Goal: Task Accomplishment & Management: Manage account settings

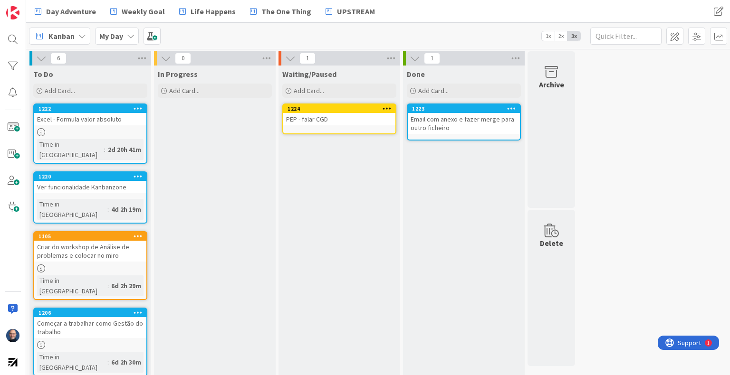
click at [349, 116] on div "PEP - falar CGD" at bounding box center [339, 119] width 112 height 12
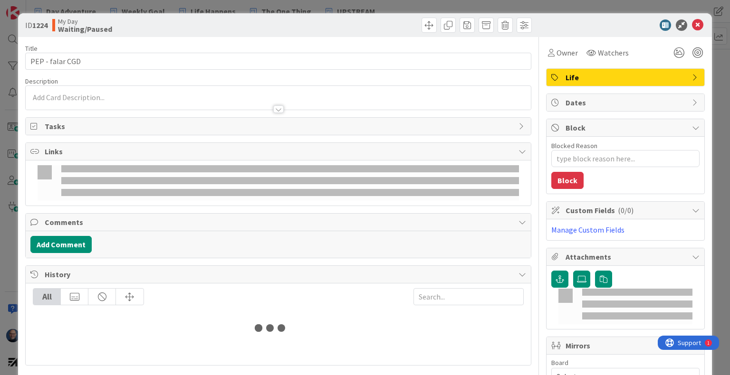
type textarea "x"
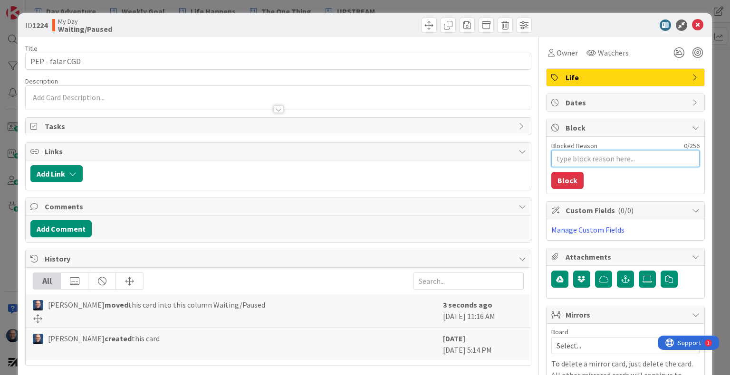
click at [620, 157] on textarea "Blocked Reason" at bounding box center [625, 158] width 148 height 17
type textarea "Lig"
type textarea "x"
type textarea "Ligu"
type textarea "x"
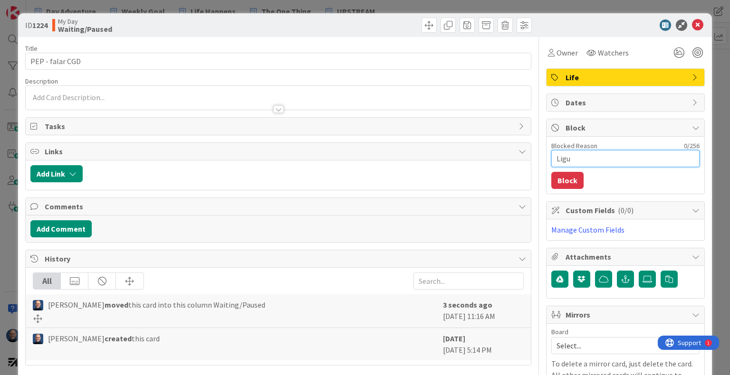
type textarea "Ligue"
type textarea "x"
type textarea "Liguei"
type textarea "x"
type textarea "Liguei"
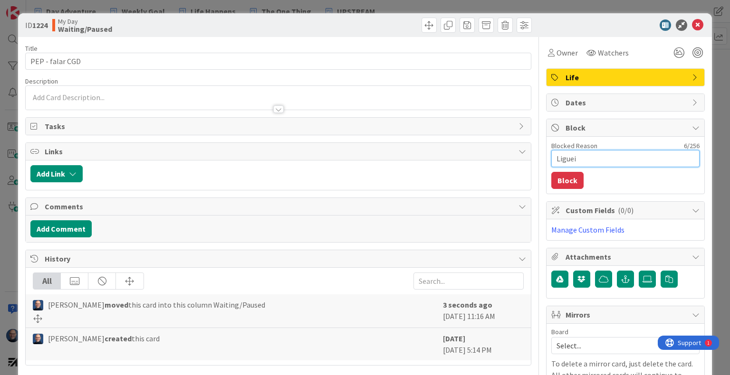
type textarea "x"
type textarea "Liguei n"
type textarea "x"
type textarea "Liguei na"
type textarea "x"
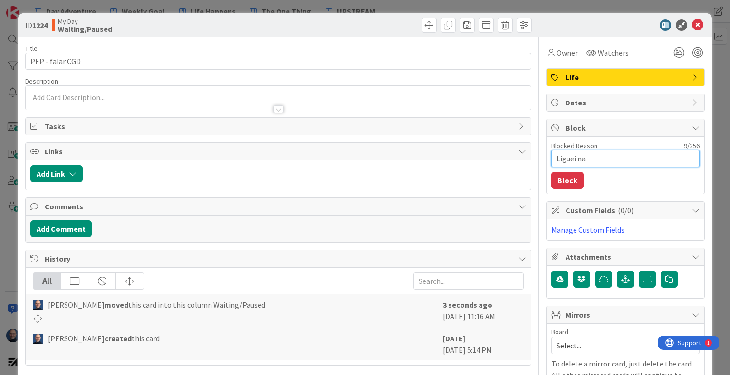
type textarea "Liguei na"
type textarea "x"
type textarea "Liguei na s"
type textarea "x"
type textarea "Liguei na se"
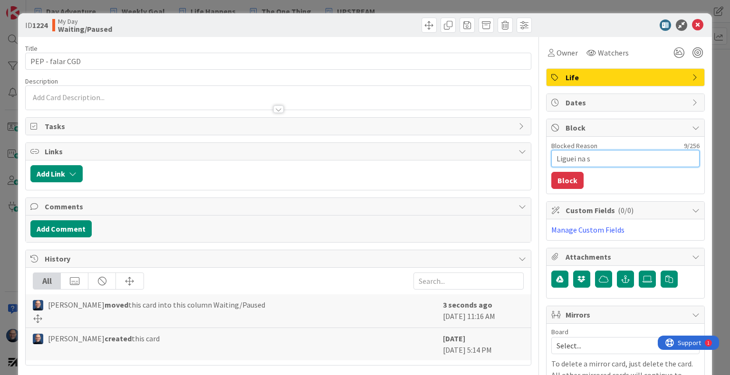
type textarea "x"
type textarea "Liguei na seg"
type textarea "x"
type textarea "Liguei na segu"
type textarea "x"
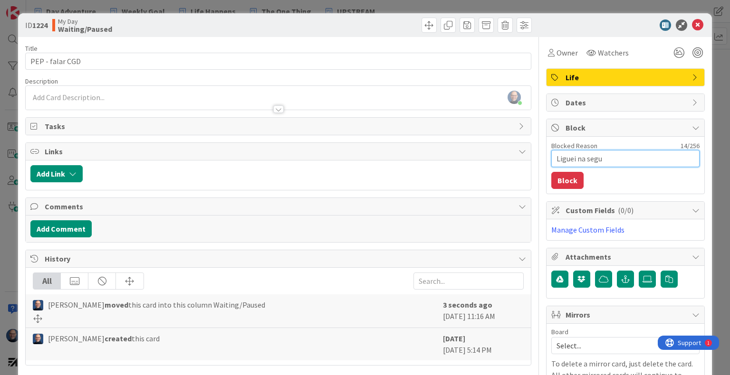
type textarea "Liguei na segun"
type textarea "x"
type textarea "Liguei na segund"
type textarea "x"
type textarea "Liguei na segunda"
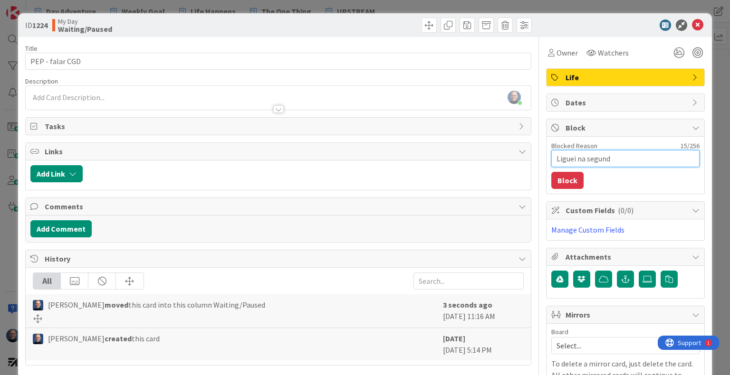
type textarea "x"
type textarea "Liguei na segunda"
type textarea "x"
type textarea "Liguei na segunda"
type textarea "x"
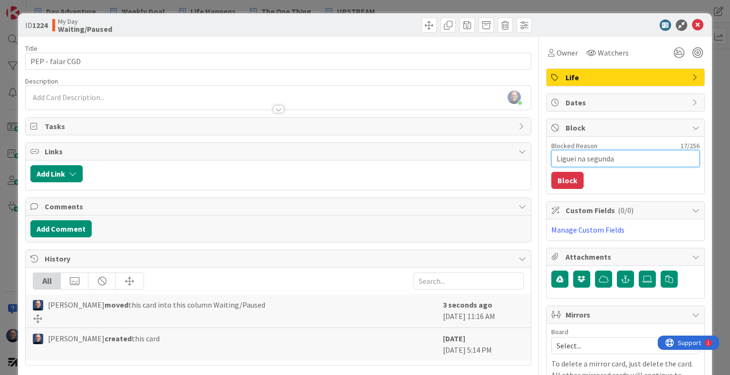
type textarea "Liguei na segunda-"
type textarea "x"
type textarea "Liguei na segunda-f"
type textarea "x"
type textarea "Liguei na segunda-fe"
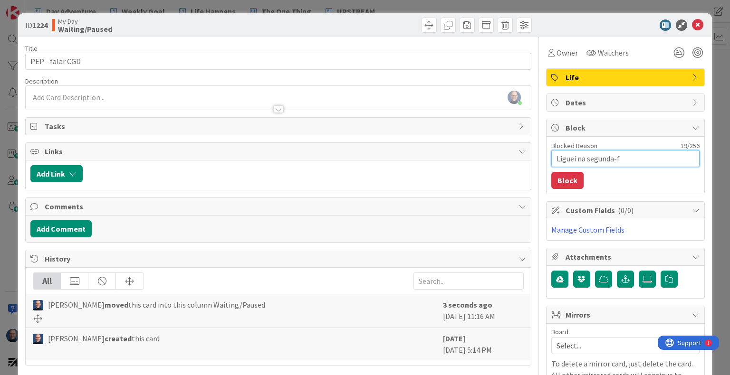
type textarea "x"
type textarea "Liguei na segunda-fei"
type textarea "x"
type textarea "Liguei na segunda-feir"
type textarea "x"
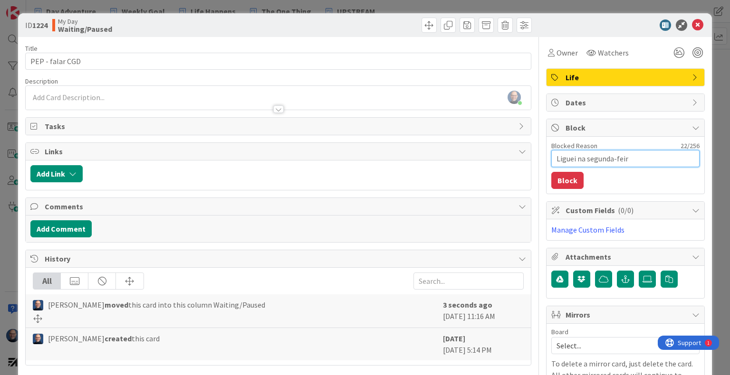
type textarea "Liguei na segunda-feira"
type textarea "x"
type textarea "Liguei na segunda-feira"
type textarea "x"
type textarea "Liguei na segunda-feira e"
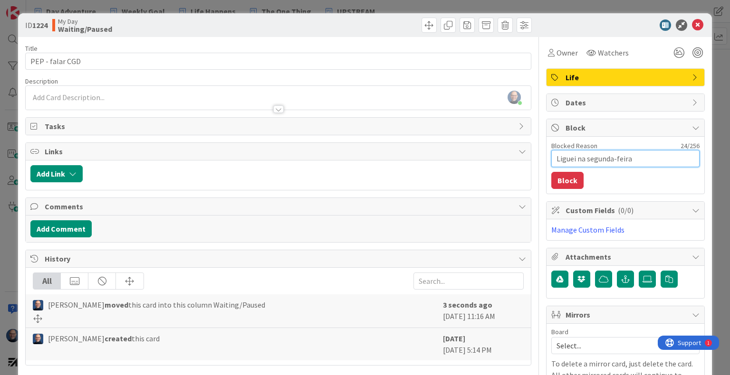
type textarea "x"
type textarea "Liguei na segunda-feira e"
type textarea "x"
type textarea "Liguei na segunda-feira e d"
type textarea "x"
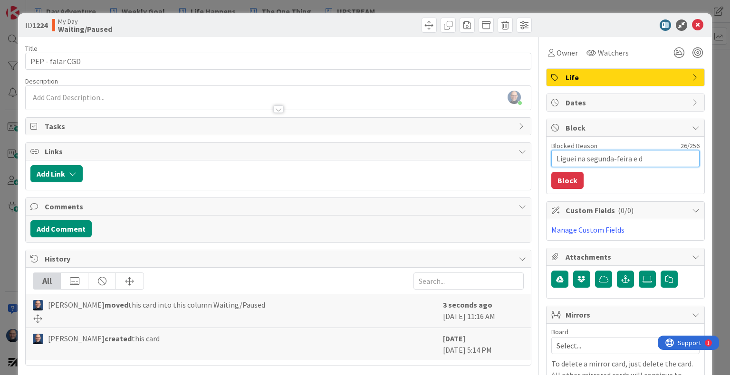
type textarea "Liguei na segunda-feira e de"
type textarea "x"
type textarea "Liguei na segunda-feira e dei"
type textarea "x"
type textarea "Liguei na segunda-feira e deix"
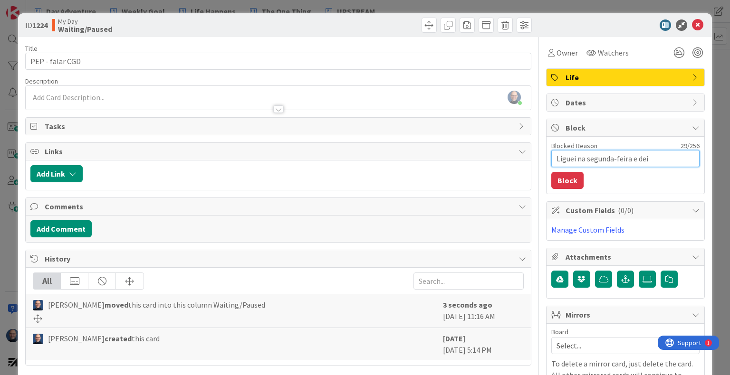
type textarea "x"
type textarea "Liguei na segunda-feira e deixe"
type textarea "x"
type textarea "Liguei na segunda-feira e deixei"
type textarea "x"
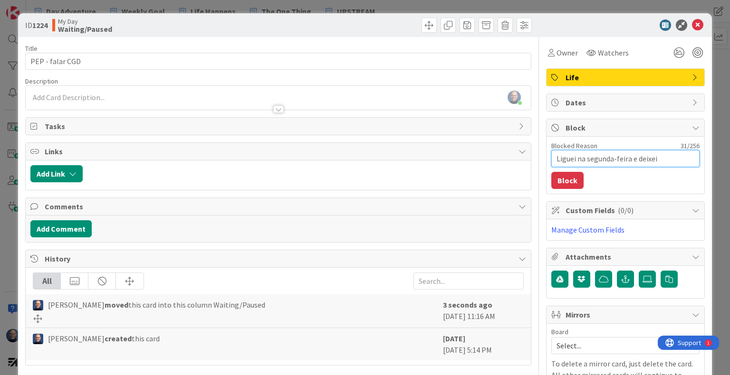
type textarea "Liguei na segunda-feira e deixei"
type textarea "x"
type textarea "Liguei na segunda-feira e deixei m"
type textarea "x"
type textarea "Liguei na segunda-feira e deixei me"
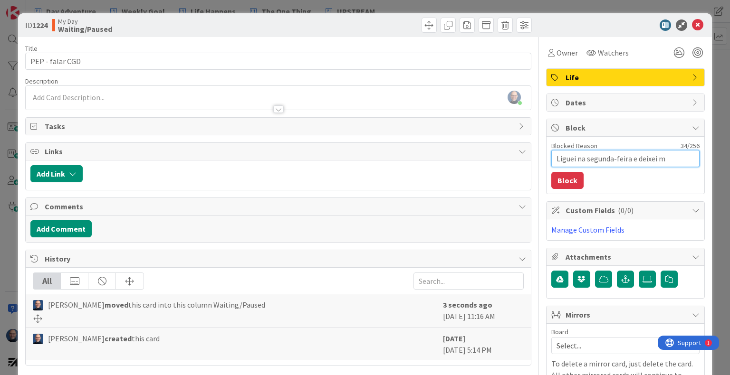
type textarea "x"
type textarea "Liguei na segunda-feira e deixei men"
type textarea "x"
type textarea "Liguei na segunda-feira e deixei mens"
type textarea "x"
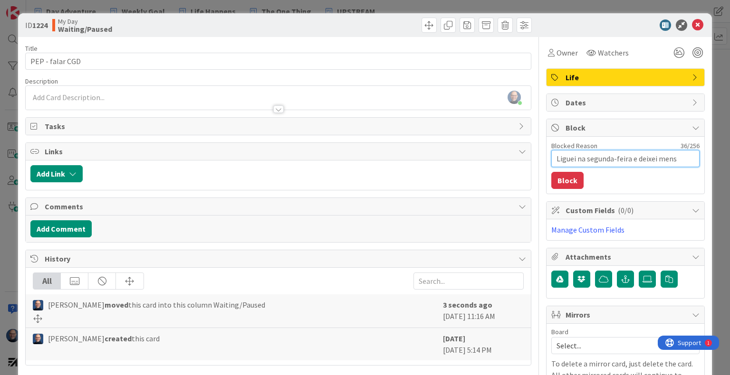
type textarea "Liguei na segunda-feira e deixei mensa"
type textarea "x"
type textarea "Liguei na segunda-feira e deixei mensag"
type textarea "x"
type textarea "Liguei na segunda-feira e deixei mensage"
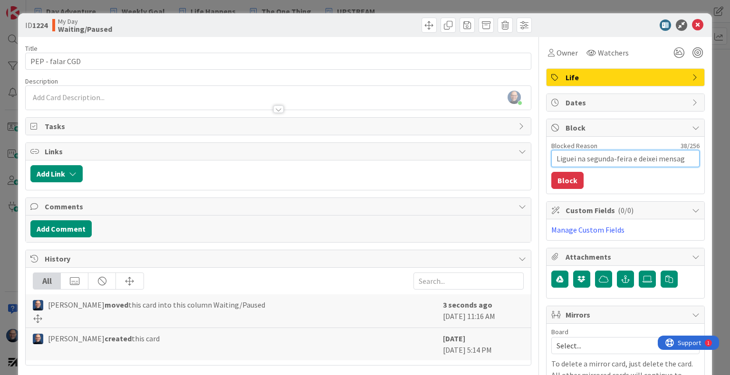
type textarea "x"
type textarea "Liguei na segunda-feira e deixei mensage,"
type textarea "x"
type textarea "Liguei na segunda-feira e deixei mensage"
type textarea "x"
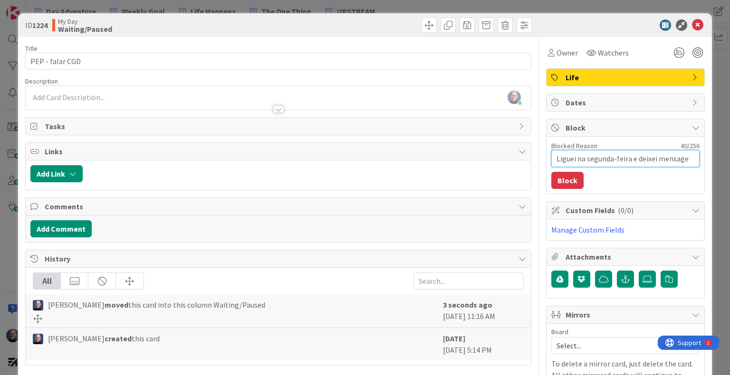
type textarea "Liguei na segunda-feira e deixei mensagem"
type textarea "x"
type textarea "Liguei na segunda-feira e deixei mensagem"
click at [562, 187] on button "Block" at bounding box center [567, 180] width 32 height 17
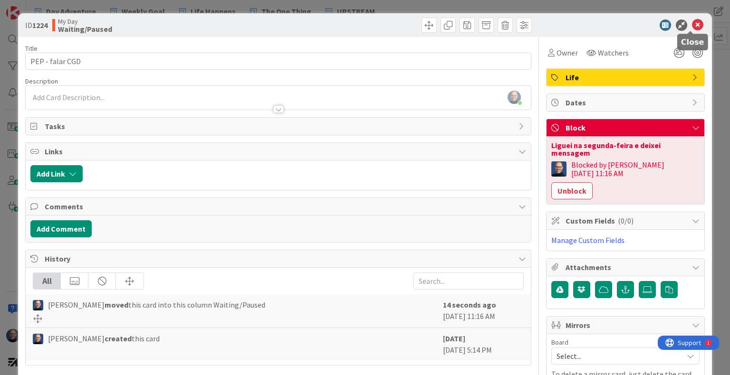
click at [692, 29] on icon at bounding box center [697, 24] width 11 height 11
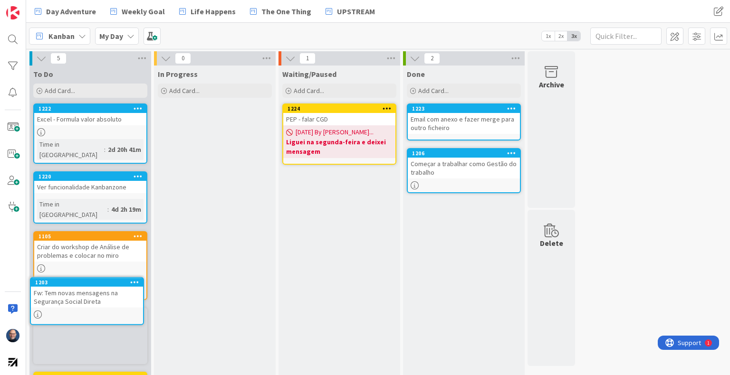
scroll to position [17, 0]
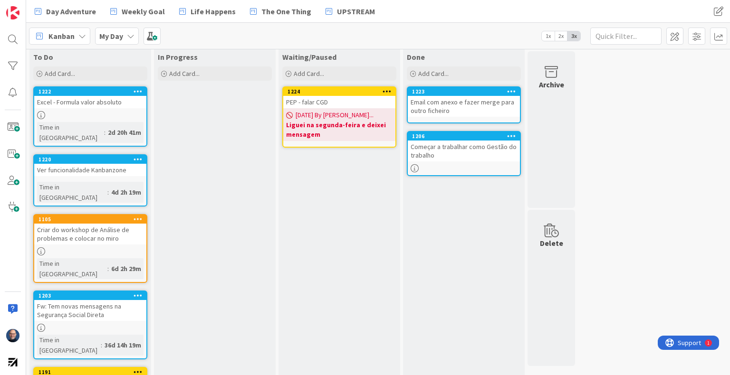
click at [70, 300] on div "Fw: Tem novas mensagens na Segurança Social Direta" at bounding box center [90, 310] width 112 height 21
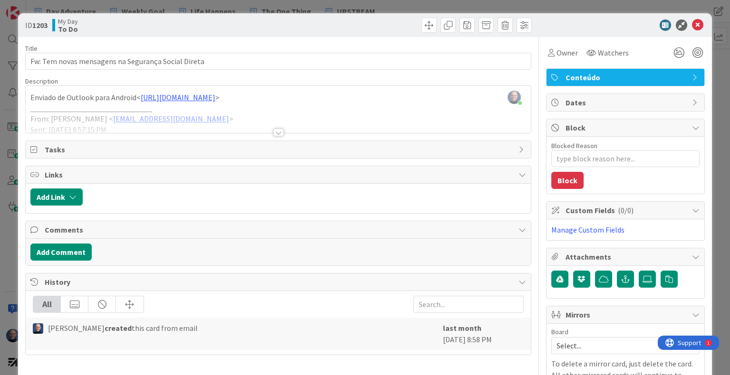
click at [274, 130] on div at bounding box center [278, 133] width 10 height 8
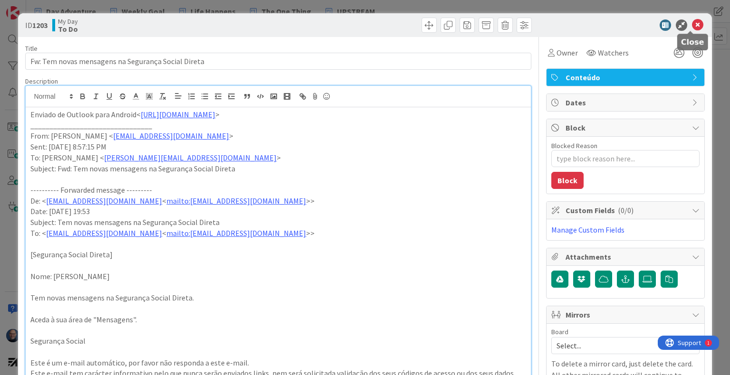
click at [692, 24] on icon at bounding box center [697, 24] width 11 height 11
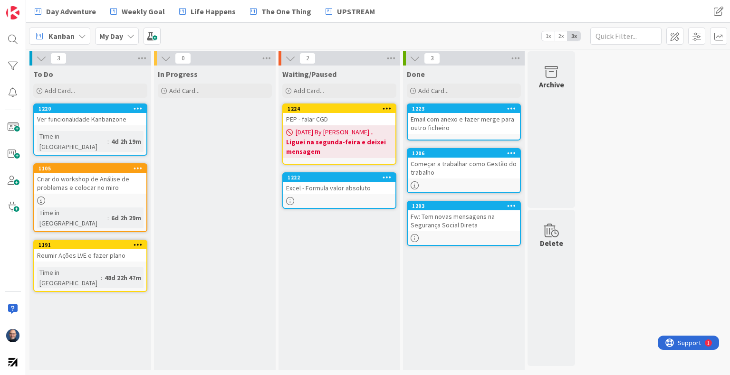
click at [340, 193] on div "Excel - Formula valor absoluto" at bounding box center [339, 188] width 112 height 12
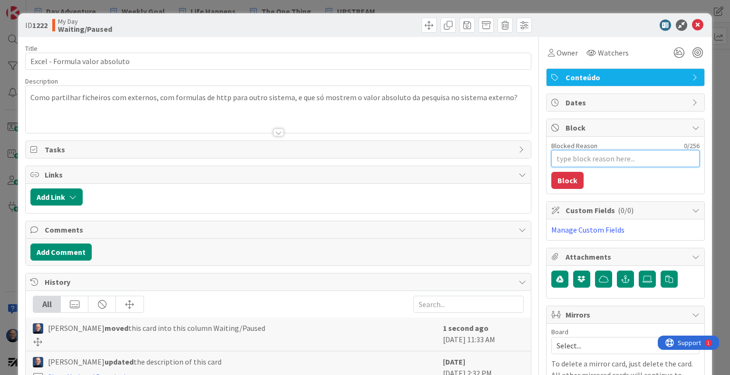
click at [604, 155] on textarea "Blocked Reason" at bounding box center [625, 158] width 148 height 17
type textarea "x"
type textarea "F"
type textarea "x"
type textarea "Fa"
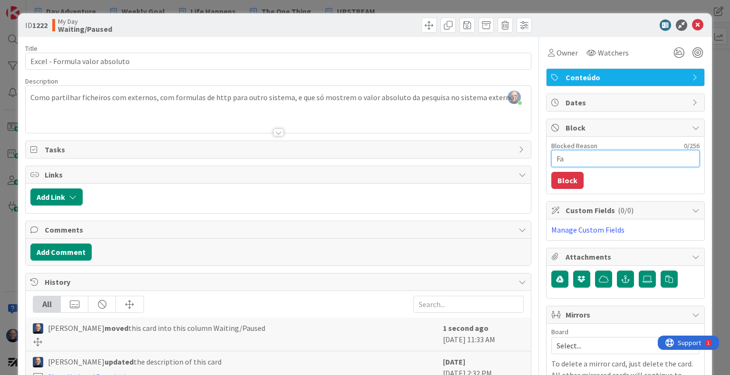
type textarea "x"
type textarea "Fala"
type textarea "x"
type textarea "Fala"
type textarea "x"
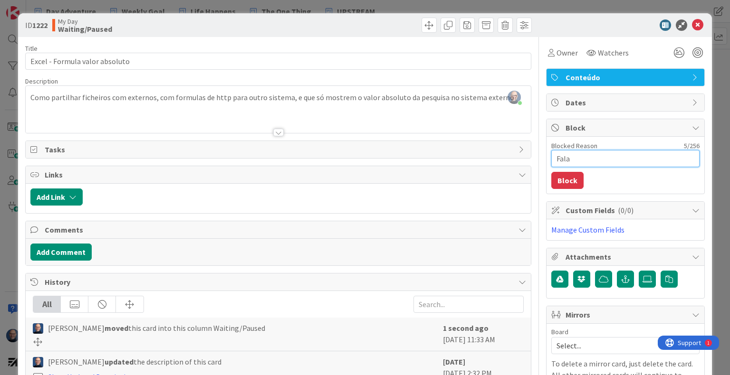
type textarea "Fala c"
type textarea "x"
type textarea "Fala co"
type textarea "x"
type textarea "Fala com"
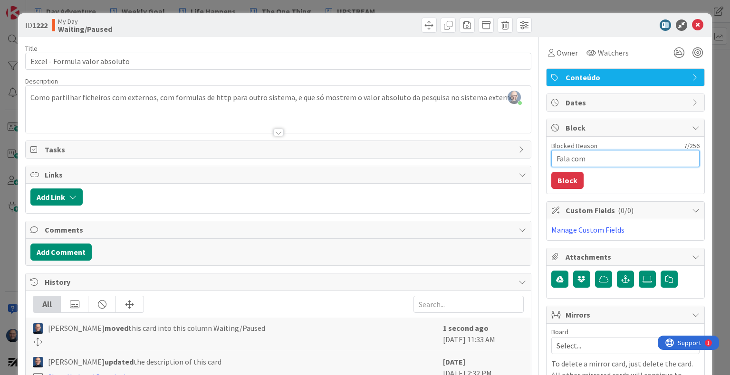
type textarea "x"
type textarea "Fala com V"
type textarea "x"
type textarea "Fala com Vi"
type textarea "x"
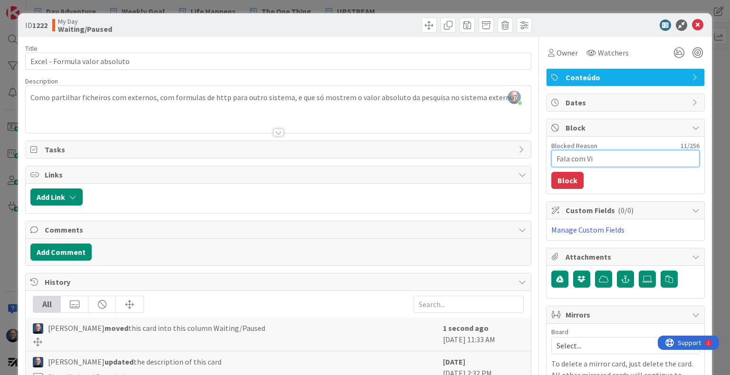
type textarea "Fala com Vit"
type textarea "x"
type textarea "Fala com [PERSON_NAME]"
type textarea "x"
type textarea "Fala com [PERSON_NAME]"
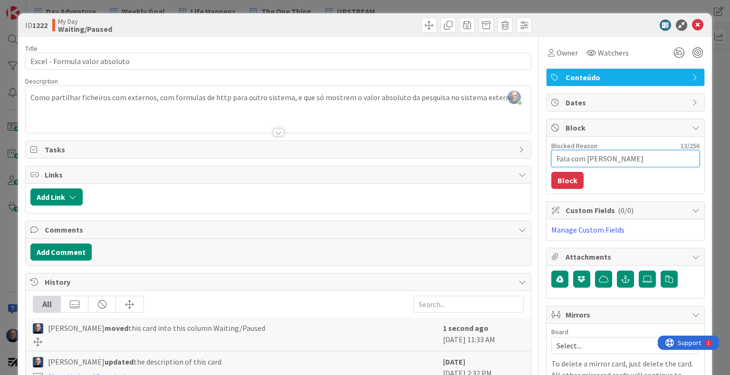
type textarea "x"
type textarea "Fala com [PERSON_NAME]"
type textarea "x"
type textarea "Fala com Vit"
type textarea "x"
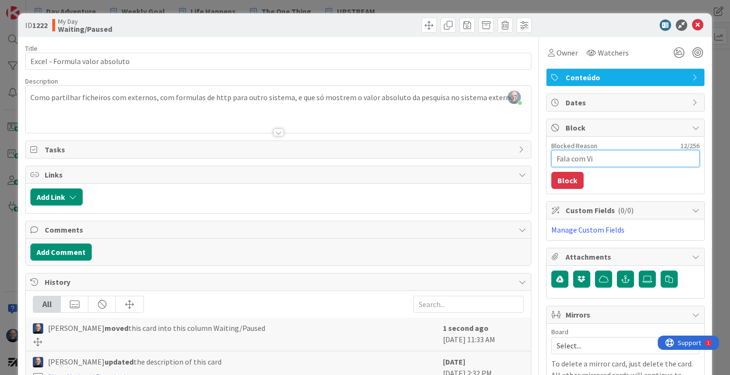
type textarea "Fala com V"
type textarea "x"
type textarea "Fala com"
type textarea "x"
type textarea "Fala com"
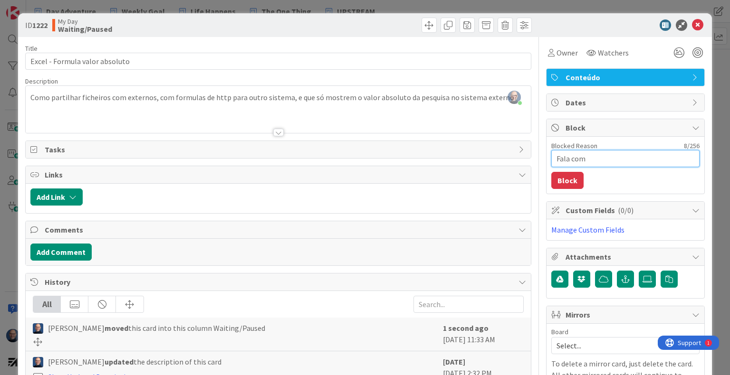
type textarea "x"
type textarea "Fala co"
type textarea "x"
type textarea "Fala c"
type textarea "x"
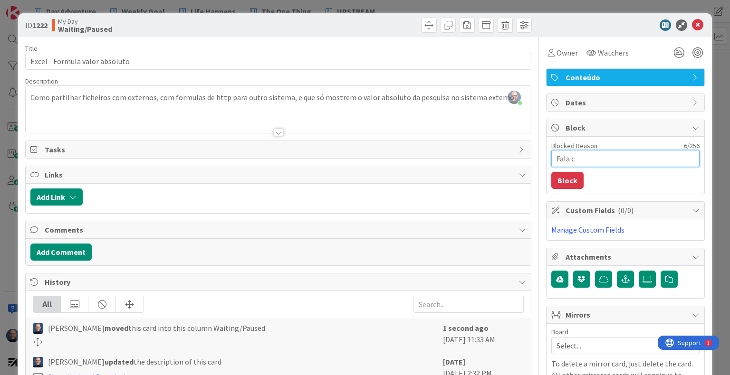
type textarea "Fala"
type textarea "x"
type textarea "Fala"
type textarea "x"
type textarea "Falar"
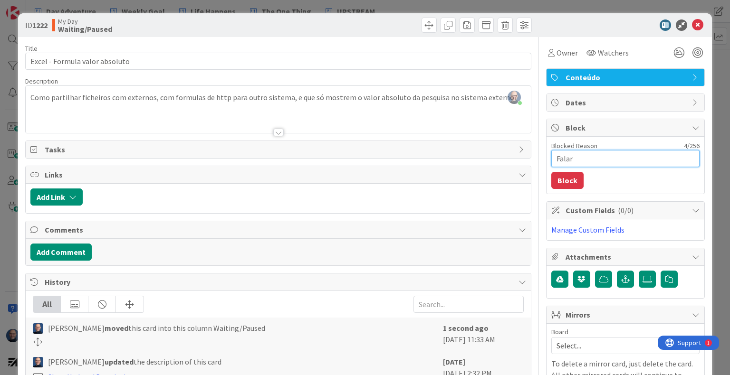
type textarea "x"
type textarea "Falar"
type textarea "x"
type textarea "Falar c"
type textarea "x"
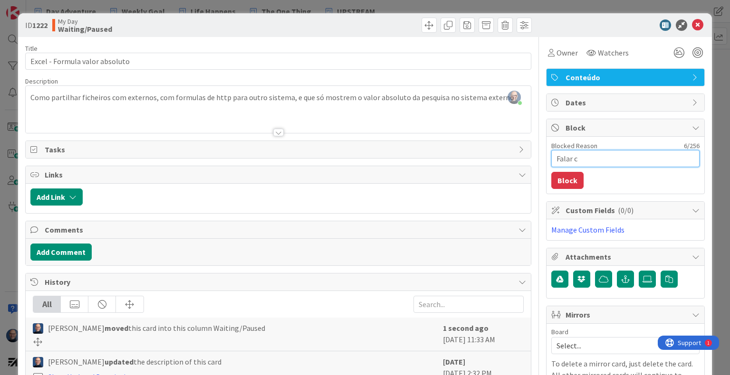
type textarea "Falar co"
type textarea "x"
type textarea "Falar com"
type textarea "x"
type textarea "Falar com"
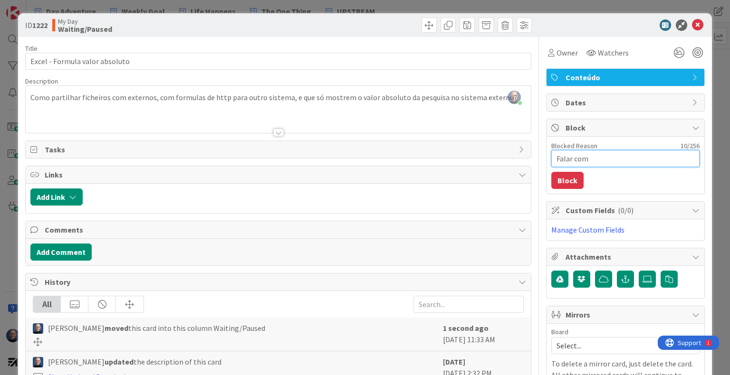
type textarea "x"
type textarea "Falar com V"
type textarea "x"
type textarea "Falar com Vi"
type textarea "x"
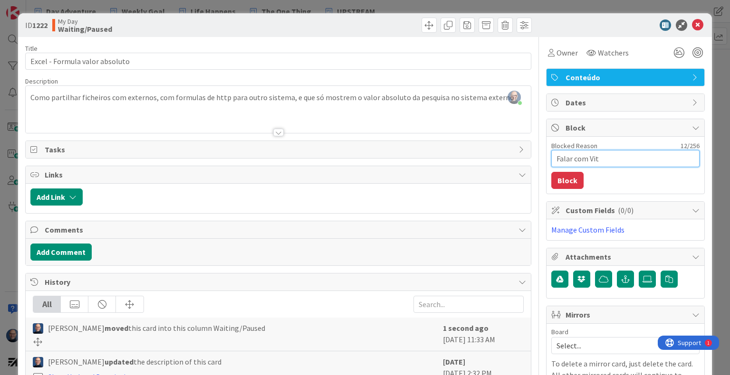
type textarea "Falar com [PERSON_NAME]"
type textarea "x"
type textarea "Falar com [PERSON_NAME]"
type textarea "x"
type textarea "Falar com [PERSON_NAME]."
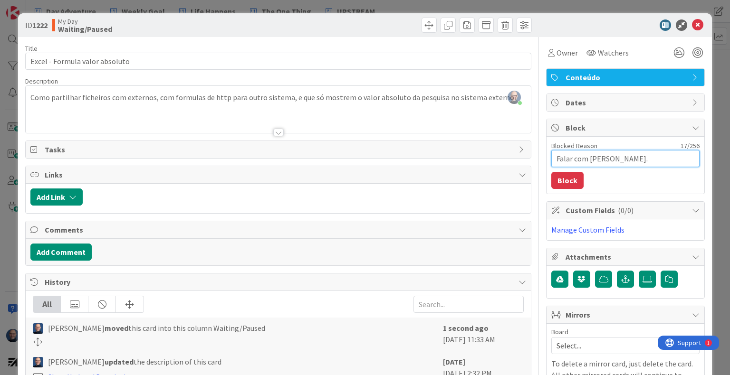
type textarea "x"
type textarea "Falar com [PERSON_NAME]. [GEOGRAPHIC_DATA]"
type textarea "x"
type textarea "Falar com [PERSON_NAME]. Não"
type textarea "x"
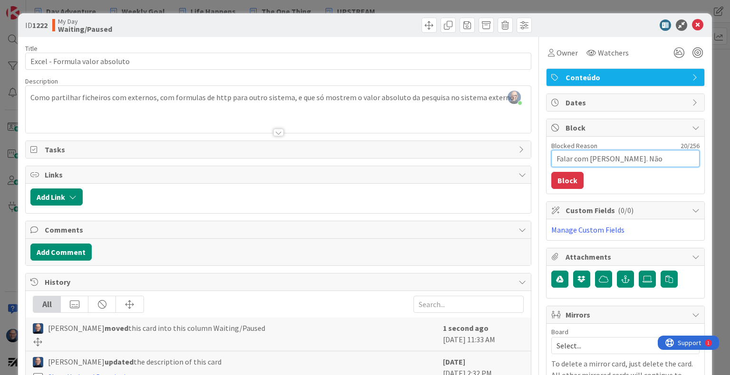
type textarea "Falar com [PERSON_NAME]. Não"
type textarea "x"
type textarea "Falar com [PERSON_NAME]. Não p"
type textarea "x"
type textarea "Falar com [PERSON_NAME]. Não pe"
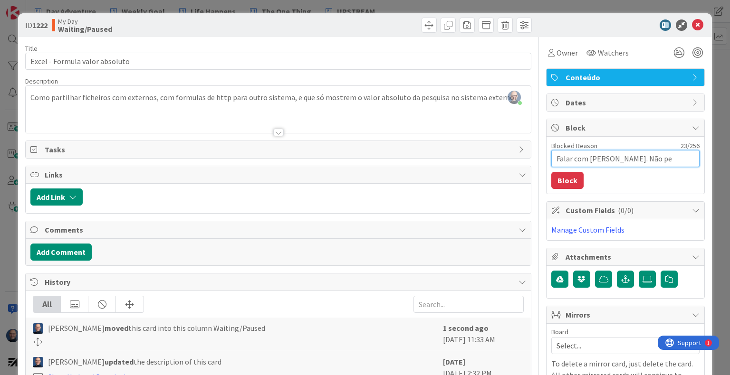
type textarea "x"
type textarea "Falar com [PERSON_NAME]. Não per"
type textarea "x"
type textarea "Falar com [PERSON_NAME]. Não perc"
type textarea "x"
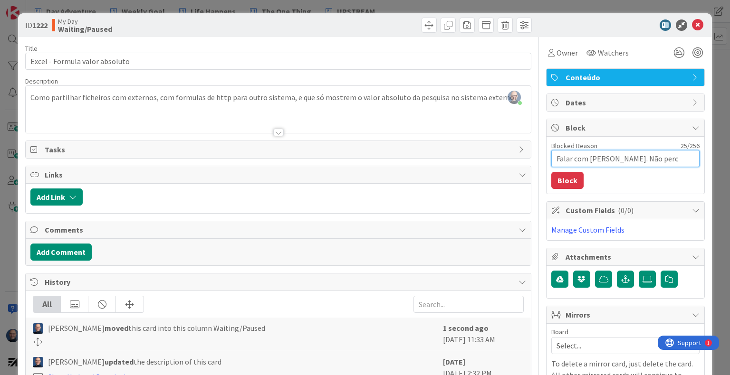
type textarea "Falar com [PERSON_NAME]. Não perce"
type textarea "x"
type textarea "Falar com [PERSON_NAME]. Não perceb"
type textarea "x"
type textarea "Falar com [PERSON_NAME]. Não percebo"
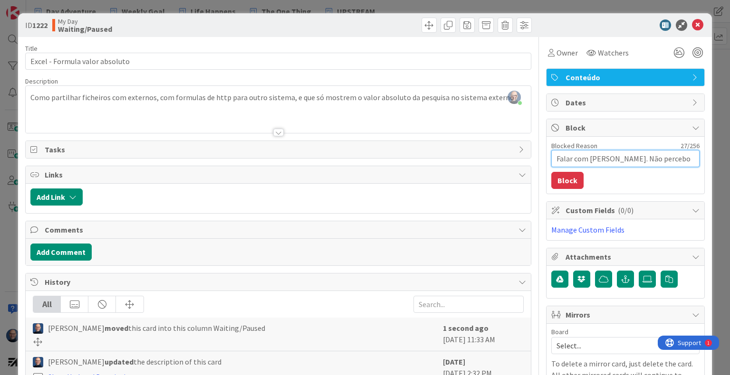
type textarea "x"
type textarea "Falar com [PERSON_NAME]. Não percebo"
type textarea "x"
type textarea "Falar com [PERSON_NAME]. Não percebo a"
type textarea "x"
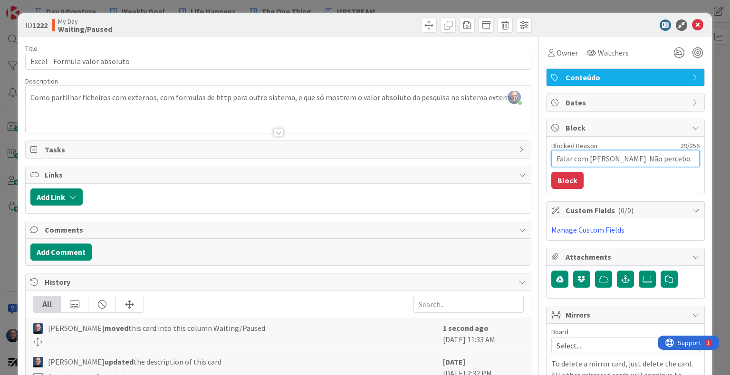
type textarea "Falar com [PERSON_NAME]. Não percebo a"
type textarea "x"
type textarea "Falar com [PERSON_NAME]. Não percebo a i"
type textarea "x"
type textarea "Falar com [PERSON_NAME]. Não percebo a is"
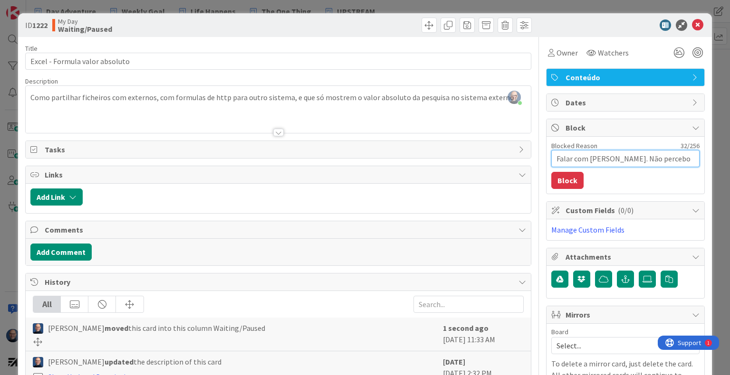
type textarea "x"
type textarea "Falar com [PERSON_NAME]. Não percebo a isu"
type textarea "x"
type textarea "Falar com [PERSON_NAME]. Não percebo a isue"
type textarea "x"
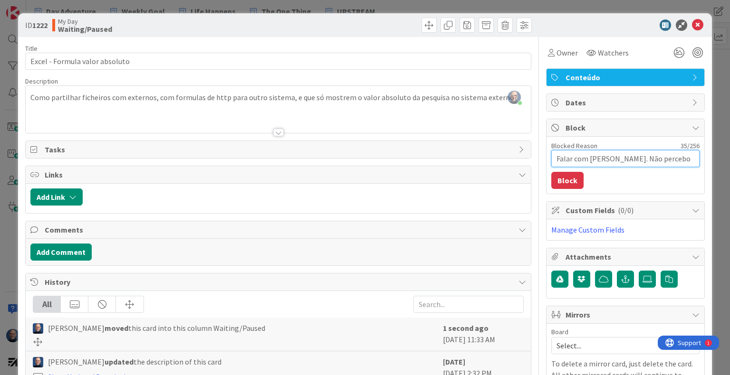
type textarea "Falar com [PERSON_NAME]. Não percebo a isu"
type textarea "x"
type textarea "Falar com [PERSON_NAME]. Não percebo a is"
type textarea "x"
type textarea "Falar com [PERSON_NAME]. Não percebo a i"
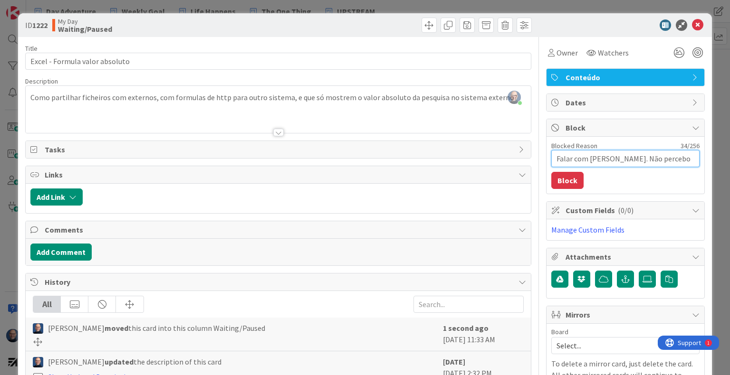
type textarea "x"
type textarea "Falar com [PERSON_NAME]. Não percebo a"
type textarea "x"
type textarea "Falar com [PERSON_NAME]. Não percebo"
type textarea "x"
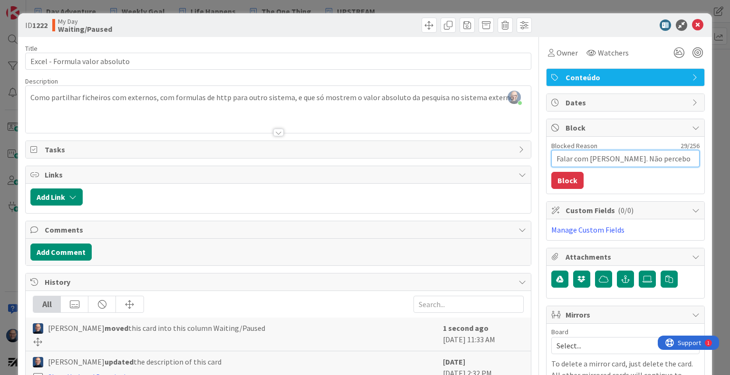
type textarea "Falar com [PERSON_NAME]. Não percebo o"
type textarea "x"
type textarea "Falar com [PERSON_NAME]. Não percebo o"
click at [552, 186] on button "Block" at bounding box center [567, 180] width 32 height 17
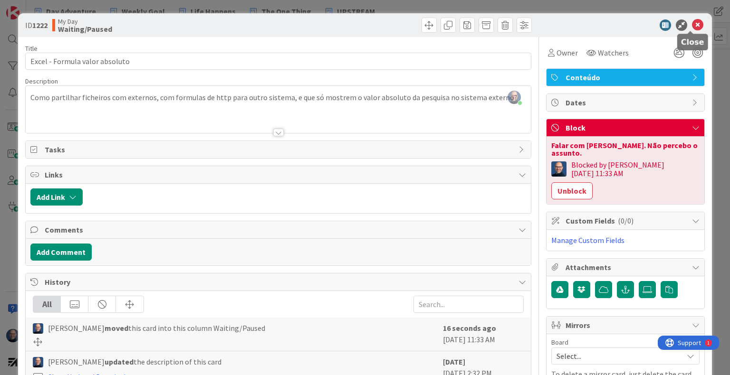
click at [692, 20] on icon at bounding box center [697, 24] width 11 height 11
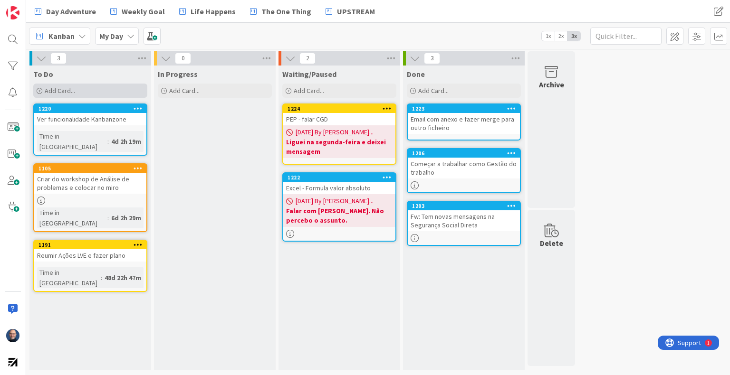
click at [75, 88] on div "Add Card..." at bounding box center [90, 91] width 114 height 14
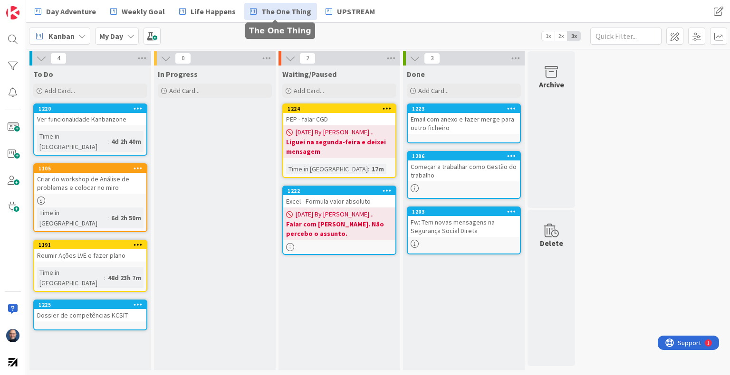
click at [306, 10] on link "The One Thing" at bounding box center [280, 11] width 73 height 17
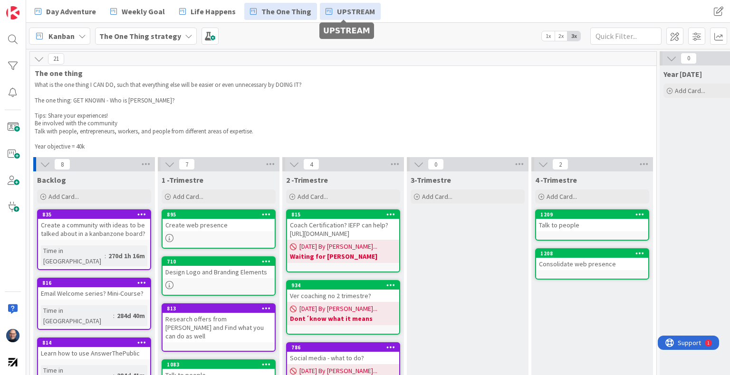
click at [347, 14] on span "UPSTREAM" at bounding box center [356, 11] width 38 height 11
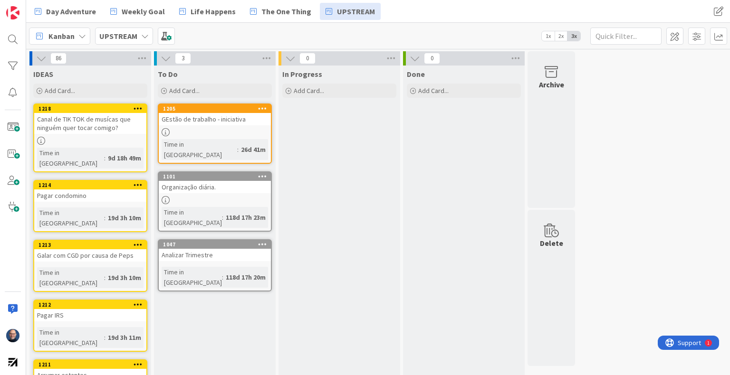
click at [228, 124] on div "GEstão de trabalho - iniciativa" at bounding box center [215, 119] width 112 height 12
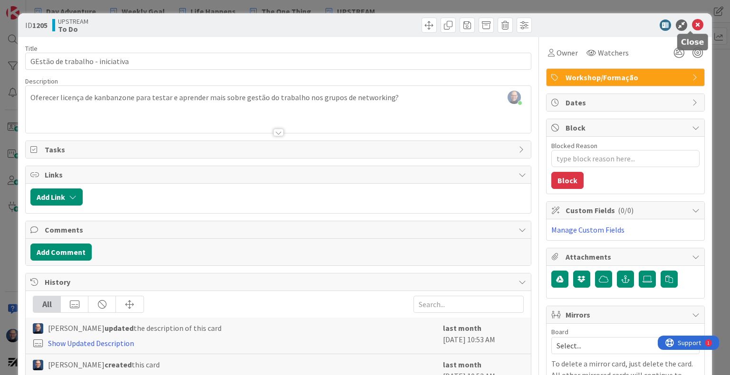
click at [692, 24] on icon at bounding box center [697, 24] width 11 height 11
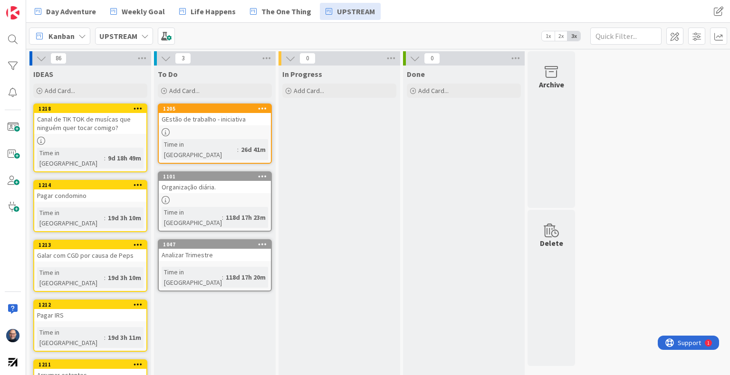
click at [201, 181] on div "Organização diária." at bounding box center [215, 187] width 112 height 12
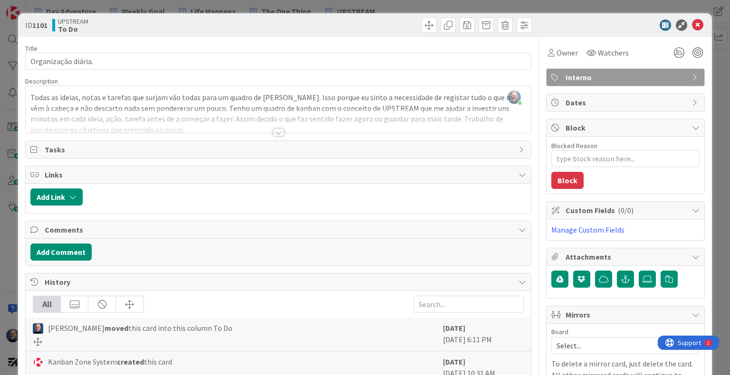
click at [274, 133] on div at bounding box center [278, 133] width 10 height 8
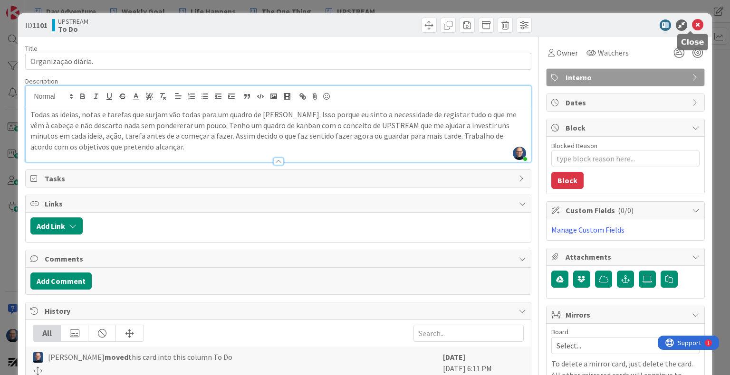
click at [692, 24] on icon at bounding box center [697, 24] width 11 height 11
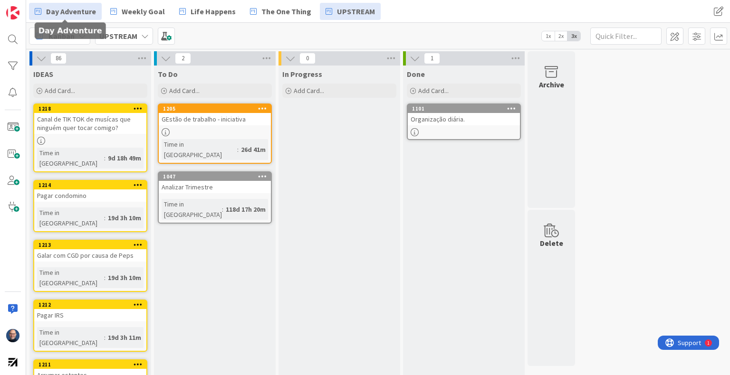
click at [54, 12] on span "Day Adventure" at bounding box center [71, 11] width 50 height 11
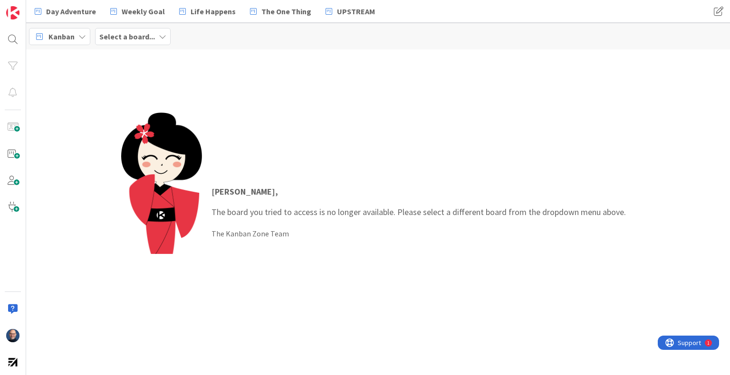
click at [111, 35] on b "Select a board..." at bounding box center [127, 37] width 56 height 10
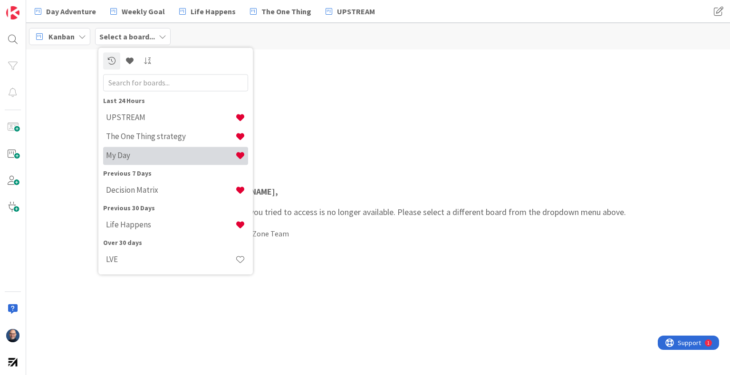
click at [154, 153] on h4 "My Day" at bounding box center [170, 156] width 129 height 10
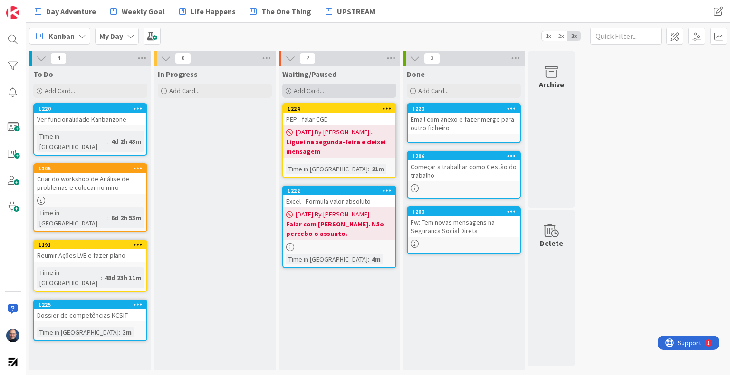
click at [312, 92] on span "Add Card..." at bounding box center [309, 90] width 30 height 9
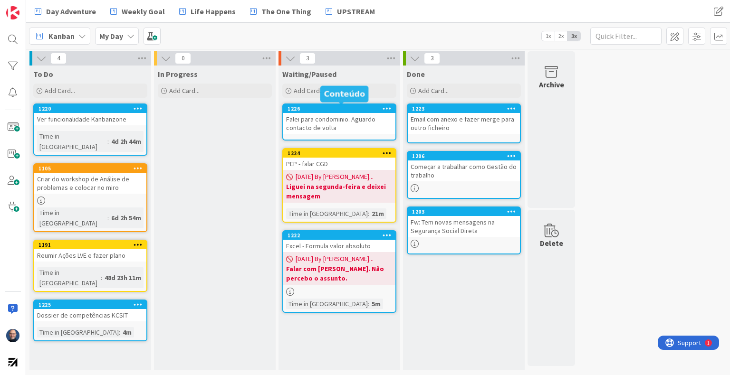
click at [363, 110] on div "1226" at bounding box center [341, 108] width 108 height 7
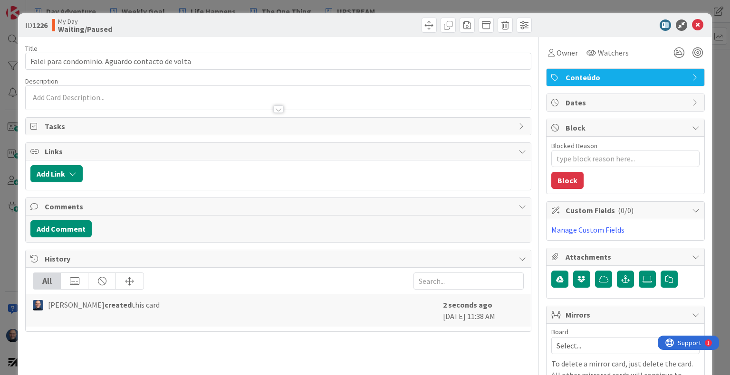
click at [651, 78] on span "Conteúdo" at bounding box center [626, 77] width 122 height 11
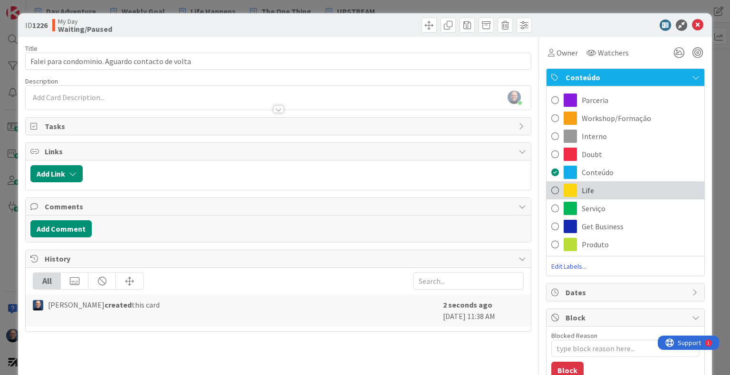
click at [599, 192] on div "Life" at bounding box center [625, 190] width 158 height 18
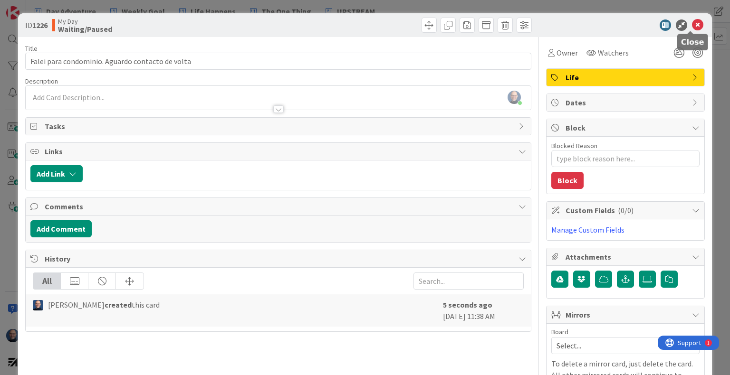
click at [693, 21] on icon at bounding box center [697, 24] width 11 height 11
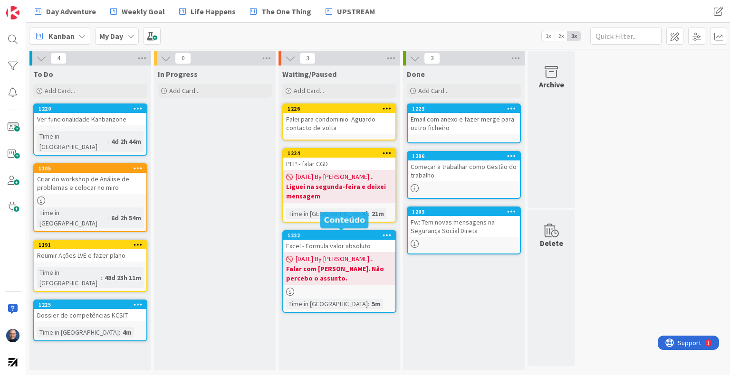
click at [346, 236] on div "1222" at bounding box center [341, 235] width 108 height 7
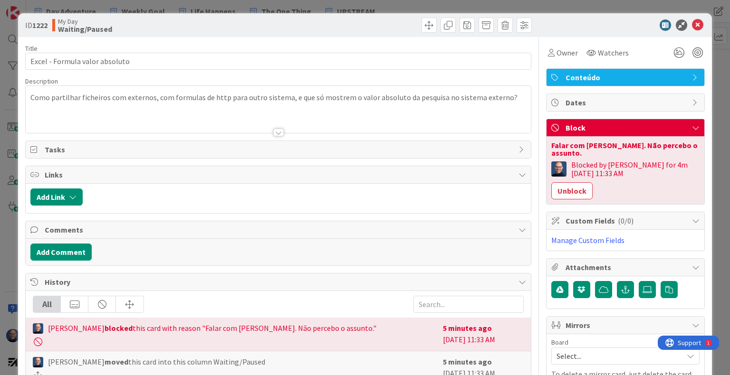
click at [664, 74] on span "Conteúdo" at bounding box center [626, 77] width 122 height 11
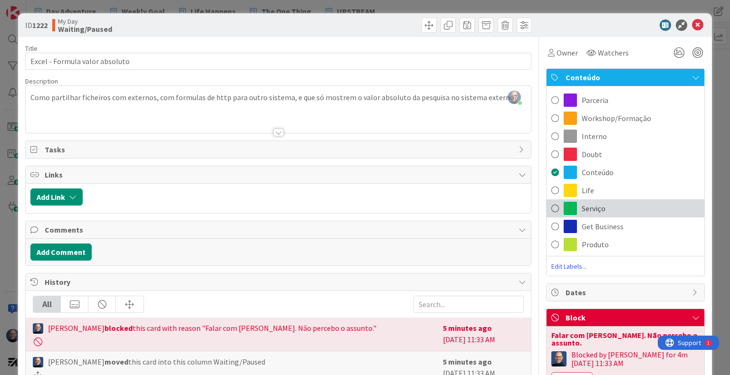
click at [600, 200] on div "Serviço" at bounding box center [625, 209] width 158 height 18
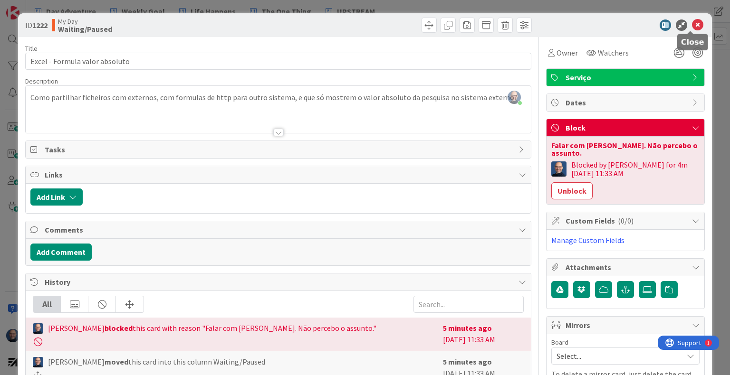
click at [692, 26] on icon at bounding box center [697, 24] width 11 height 11
